Goal: Information Seeking & Learning: Check status

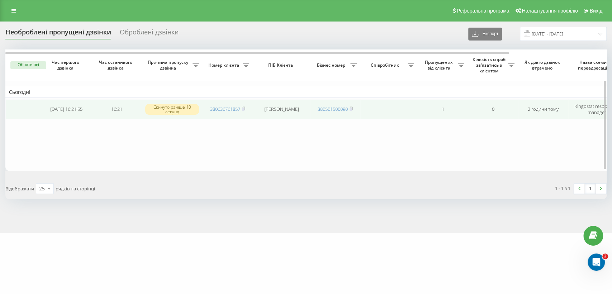
click at [242, 107] on span "380636761857" at bounding box center [227, 109] width 35 height 6
click at [244, 106] on icon at bounding box center [243, 108] width 3 height 4
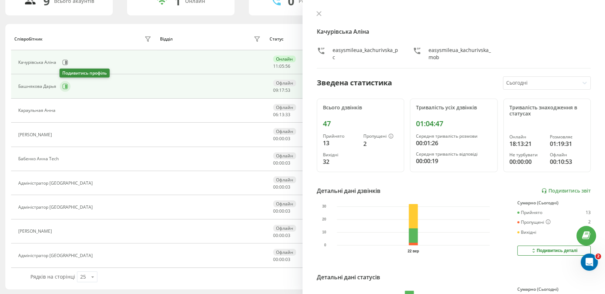
click at [68, 88] on button at bounding box center [65, 86] width 11 height 11
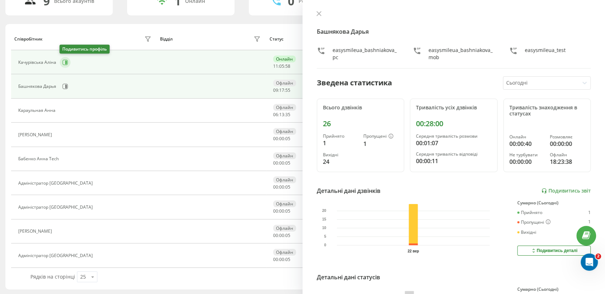
click at [66, 60] on icon at bounding box center [65, 62] width 6 height 6
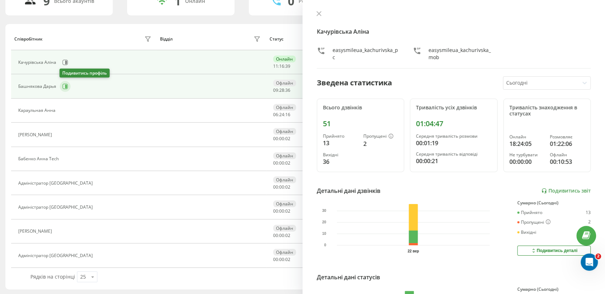
click at [63, 89] on button at bounding box center [65, 86] width 11 height 11
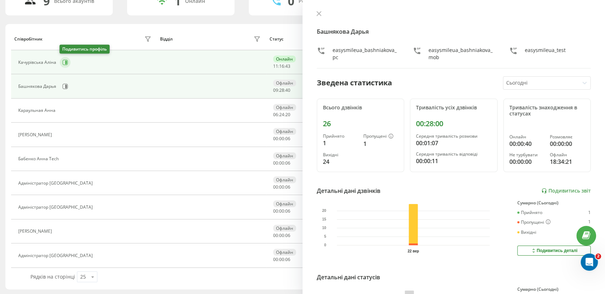
click at [62, 63] on icon at bounding box center [65, 62] width 6 height 6
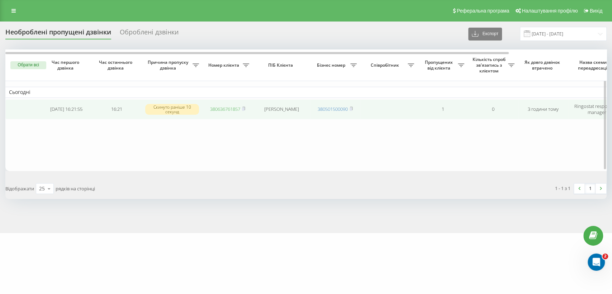
click at [240, 107] on link "380636761857" at bounding box center [225, 109] width 30 height 6
click at [244, 109] on rect at bounding box center [243, 108] width 2 height 3
